Goal: Navigation & Orientation: Understand site structure

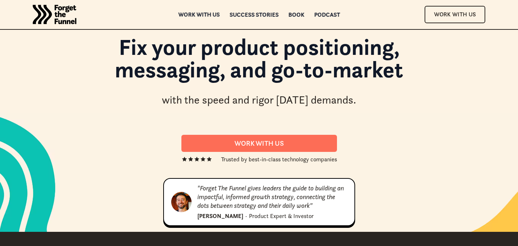
click at [193, 14] on div "Work with us" at bounding box center [198, 14] width 41 height 5
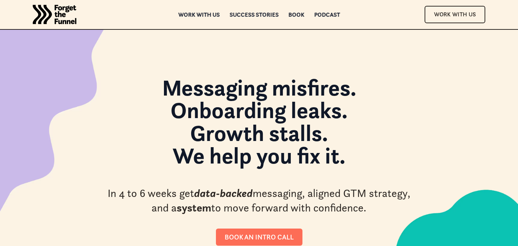
click at [43, 12] on img "home" at bounding box center [55, 14] width 44 height 29
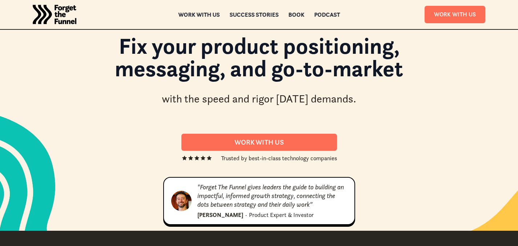
scroll to position [1, 0]
click at [188, 13] on div "Work with us" at bounding box center [198, 14] width 41 height 5
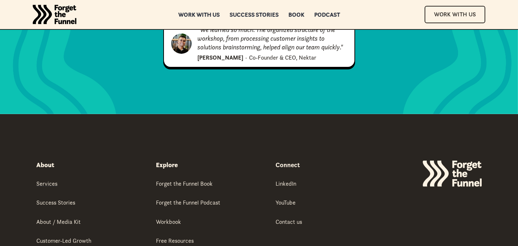
scroll to position [3826, 0]
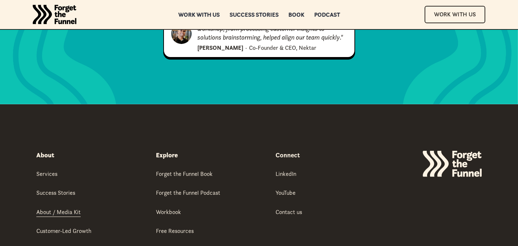
click at [43, 208] on div "About / Media Kit" at bounding box center [58, 212] width 44 height 8
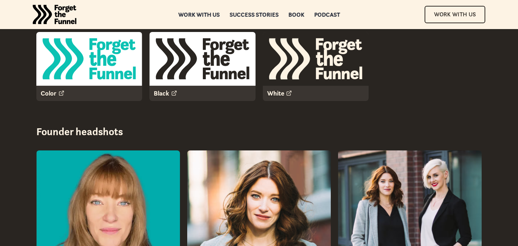
scroll to position [2862, 0]
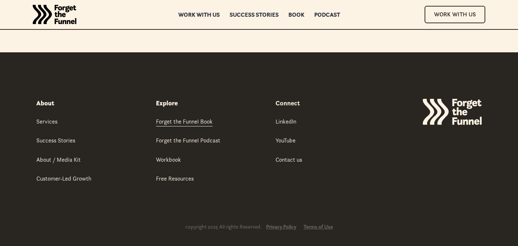
click at [175, 117] on div "Forget the Funnel Book" at bounding box center [184, 121] width 57 height 8
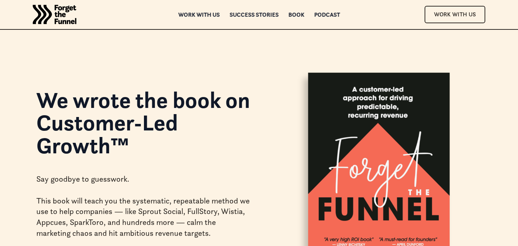
click at [53, 10] on img "home" at bounding box center [55, 14] width 44 height 29
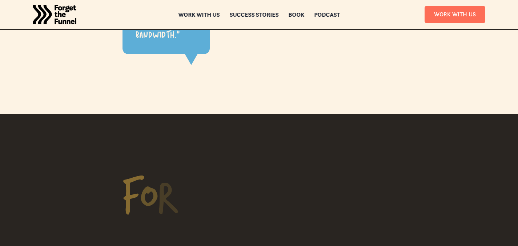
scroll to position [3756, 0]
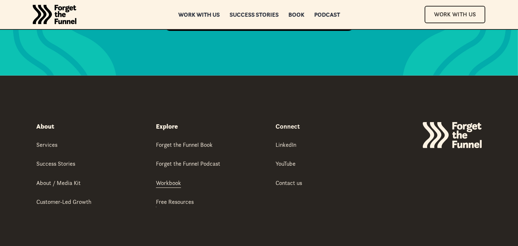
click at [162, 179] on div "Workbook" at bounding box center [168, 183] width 25 height 8
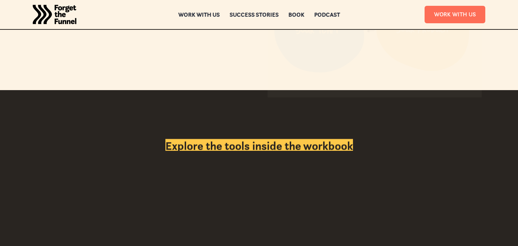
scroll to position [1470, 0]
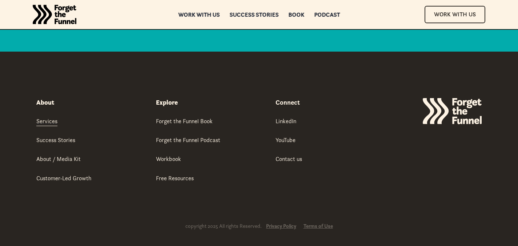
click at [52, 117] on div "Services" at bounding box center [46, 121] width 21 height 8
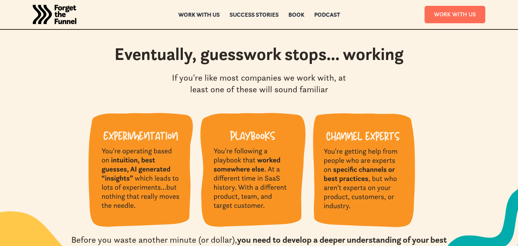
scroll to position [668, 0]
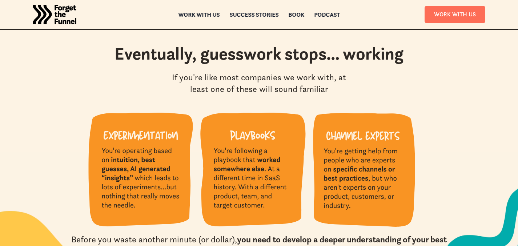
click at [57, 14] on img "home" at bounding box center [55, 14] width 44 height 29
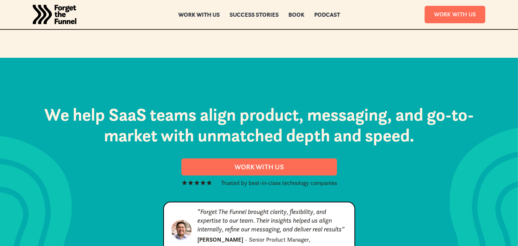
scroll to position [3756, 0]
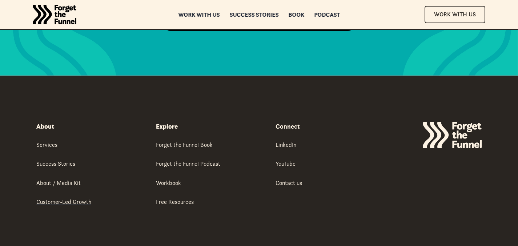
click at [76, 198] on div "Customer-Led Growth" at bounding box center [63, 202] width 55 height 8
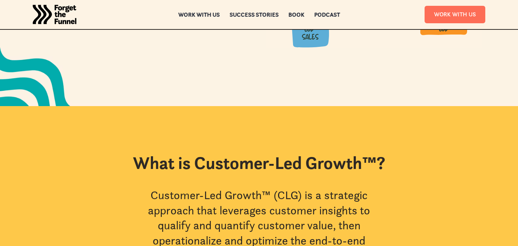
scroll to position [181, 0]
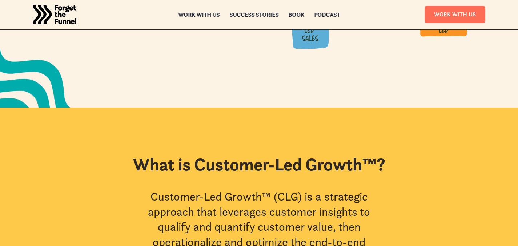
click at [44, 9] on img "home" at bounding box center [55, 14] width 44 height 29
